Goal: Task Accomplishment & Management: Use online tool/utility

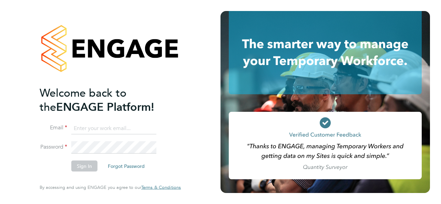
type input "[EMAIL_ADDRESS][DOMAIN_NAME]"
click at [87, 167] on button "Sign In" at bounding box center [84, 166] width 26 height 11
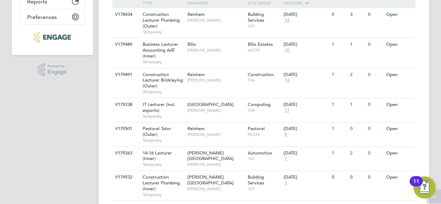
scroll to position [207, 0]
